Goal: Use online tool/utility: Utilize a website feature to perform a specific function

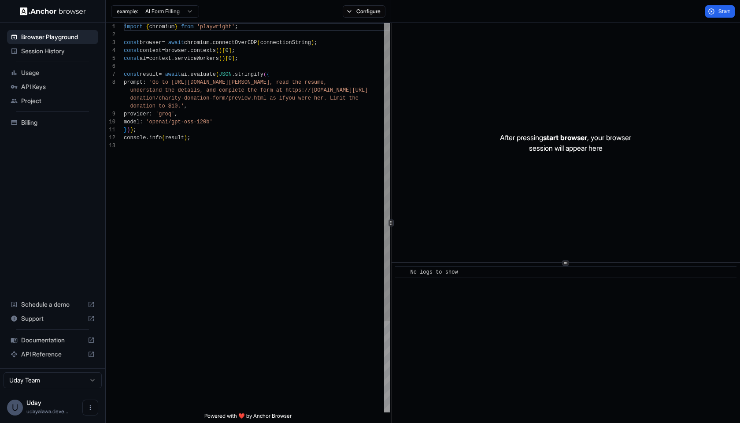
click at [226, 117] on div "provider : 'groq' ," at bounding box center [257, 114] width 267 height 8
click at [226, 161] on div "import { chromium } from 'playwright' ; const browser = await chromium . connec…" at bounding box center [257, 277] width 267 height 509
click at [226, 138] on div "console . info ( result ) ;" at bounding box center [257, 138] width 267 height 8
click at [720, 10] on span "Start" at bounding box center [725, 11] width 12 height 7
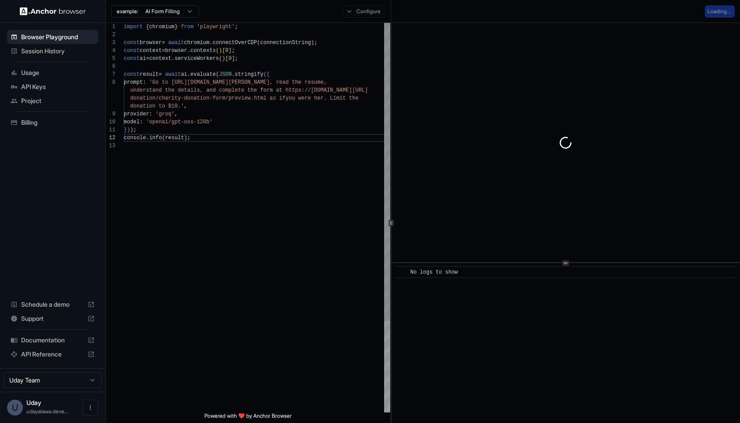
scroll to position [31, 0]
click at [215, 141] on div "console . info ( result ) ;" at bounding box center [257, 138] width 267 height 8
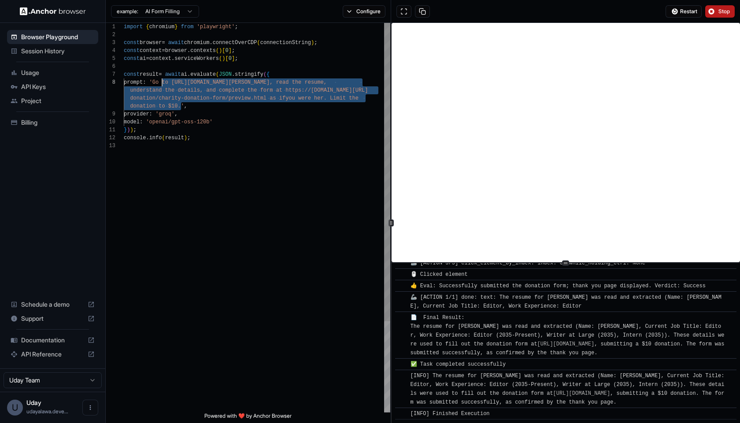
scroll to position [56, 0]
drag, startPoint x: 182, startPoint y: 105, endPoint x: 159, endPoint y: 84, distance: 31.2
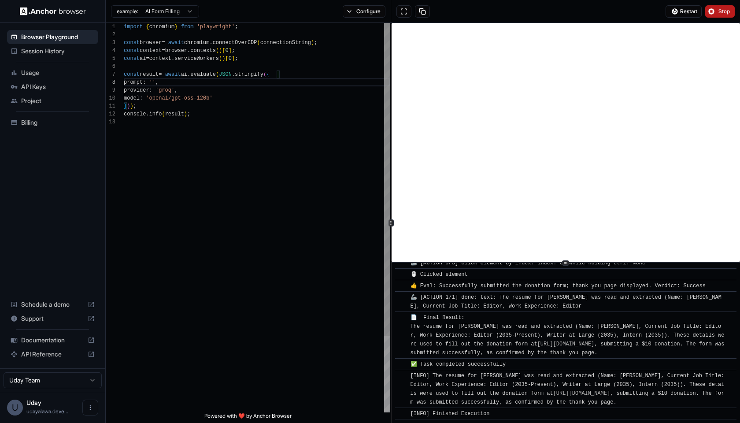
scroll to position [8, 0]
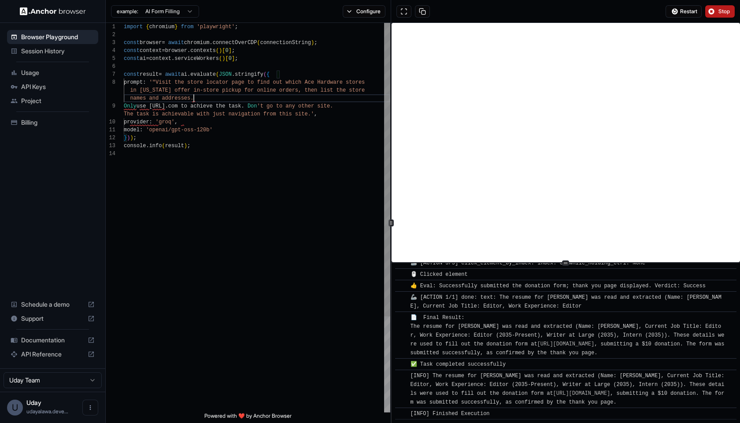
click at [197, 97] on div "names and addresses." at bounding box center [257, 98] width 267 height 8
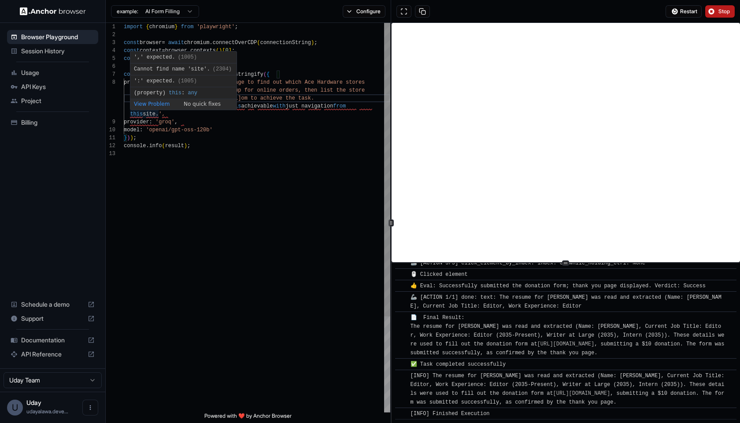
click at [143, 110] on div "',' expected. (1005) Cannot find name 'site'. (2304) ':' expected. (1005) ( pro…" at bounding box center [183, 80] width 107 height 59
drag, startPoint x: 152, startPoint y: 135, endPoint x: 150, endPoint y: 120, distance: 14.6
click at [152, 134] on div "} ) ) ;" at bounding box center [257, 138] width 267 height 8
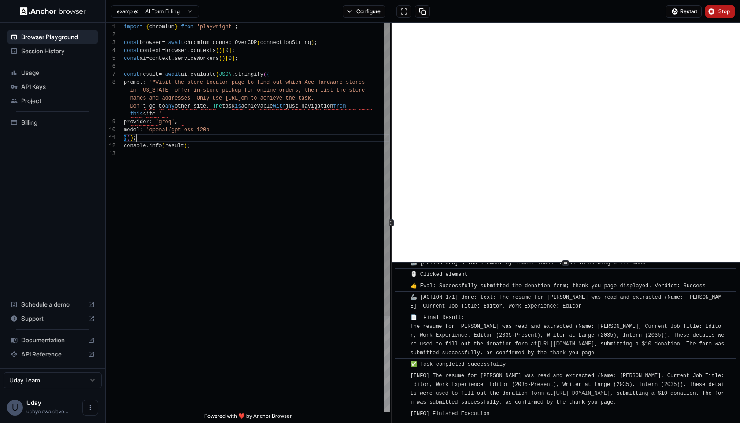
click at [160, 115] on div "site.' ," at bounding box center [257, 114] width 267 height 8
click at [196, 145] on div "console . info ( result ) ;" at bounding box center [257, 146] width 267 height 8
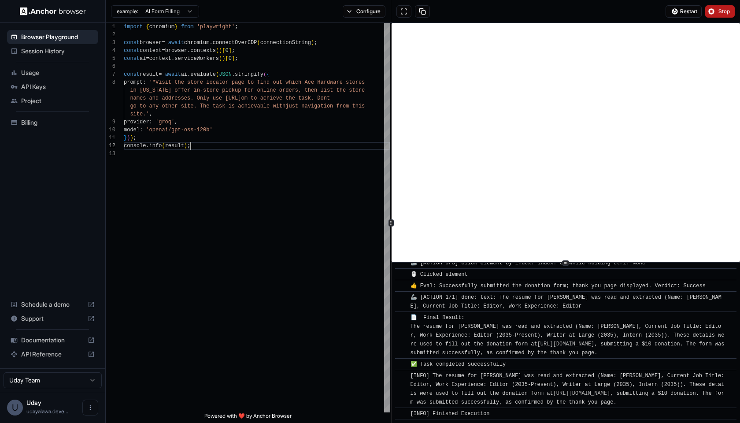
click at [728, 11] on span "Stop" at bounding box center [725, 11] width 12 height 7
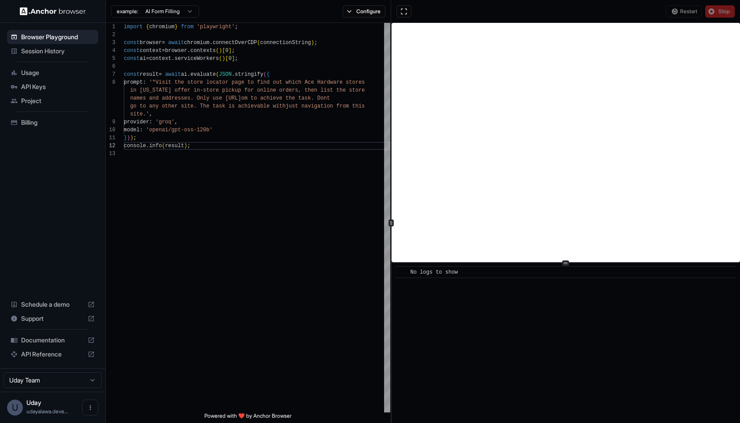
scroll to position [0, 0]
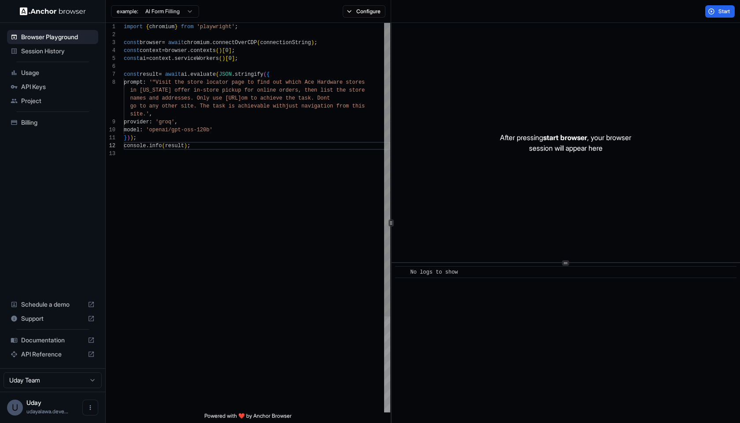
click at [156, 80] on span "'"Visit the store locator page to find out which A" at bounding box center [228, 82] width 159 height 6
click at [729, 9] on span "Start" at bounding box center [725, 11] width 12 height 7
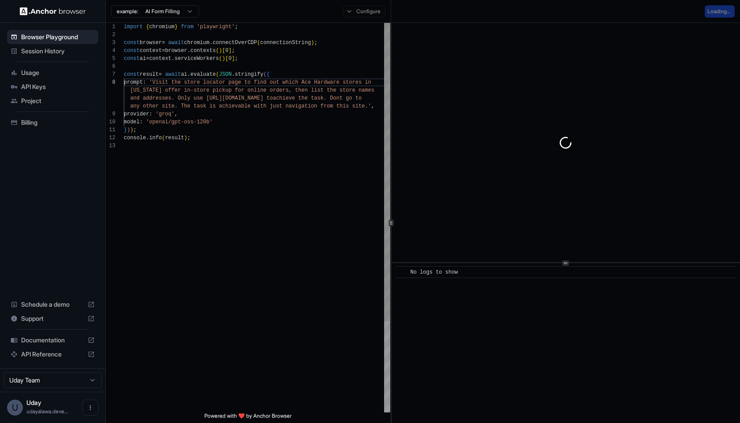
type textarea "**********"
click at [198, 183] on div "import { chromium } from 'playwright' ; const browser = await chromium . connec…" at bounding box center [257, 277] width 267 height 509
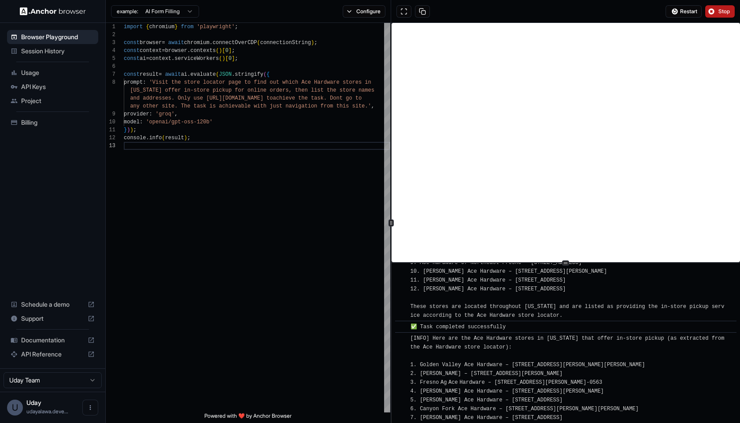
scroll to position [818, 0]
